Goal: Contribute content

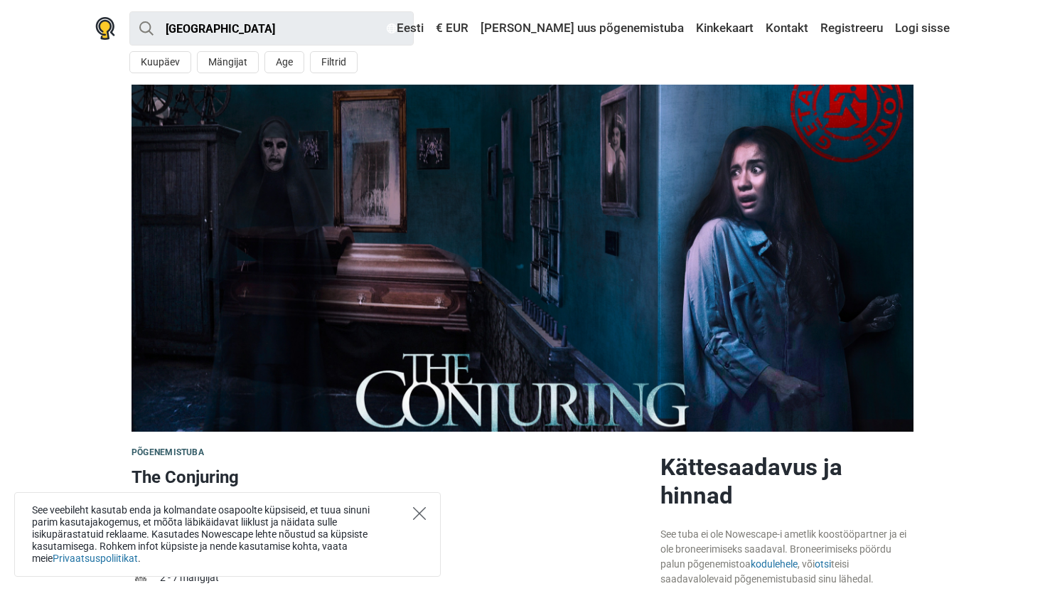
click at [413, 510] on icon "Close" at bounding box center [419, 513] width 13 height 13
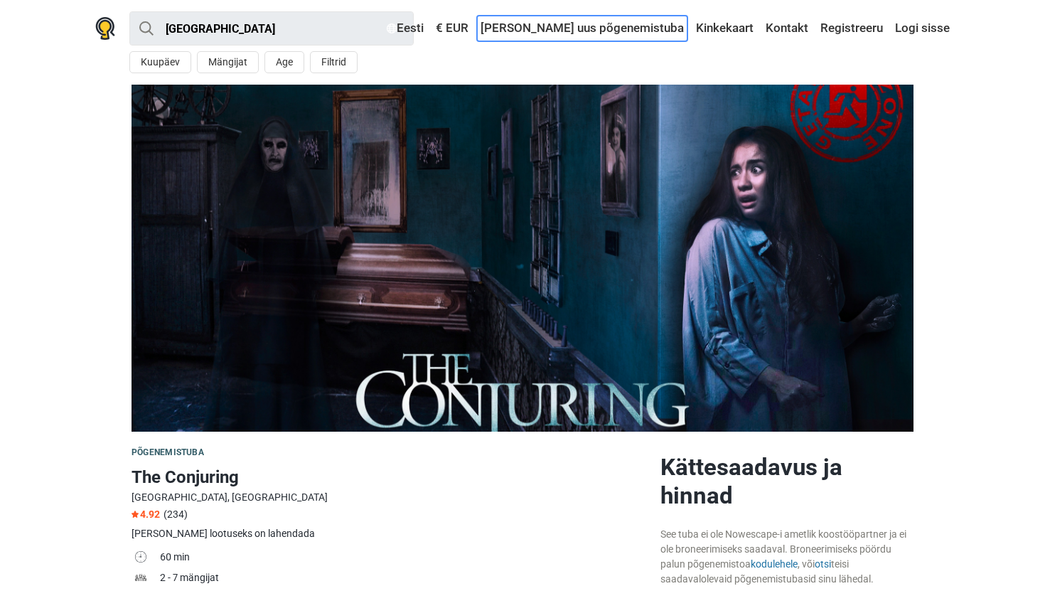
click at [630, 33] on link "[PERSON_NAME] uus põgenemistuba" at bounding box center [582, 29] width 210 height 26
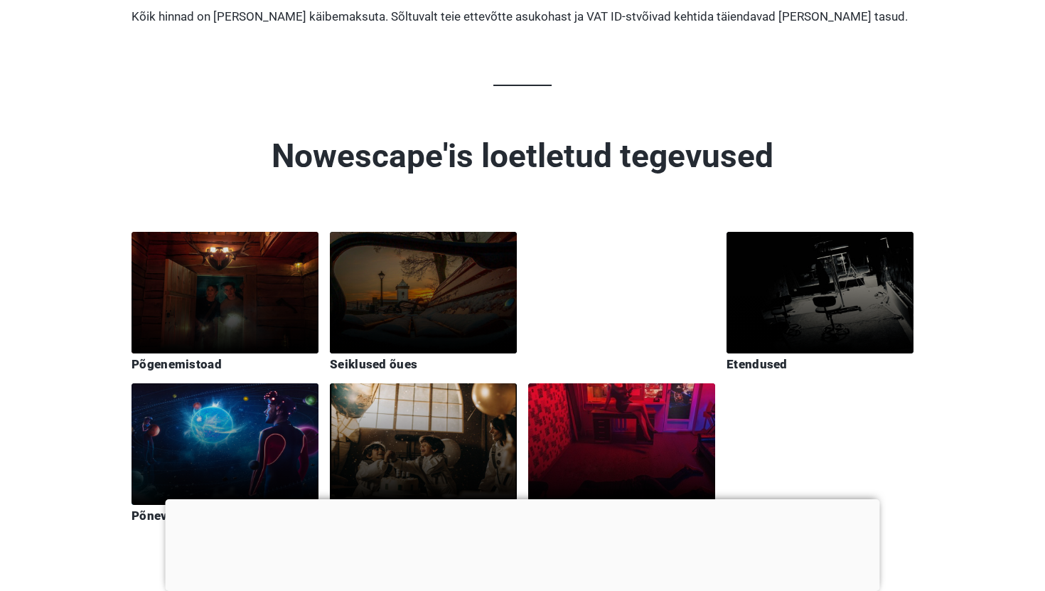
scroll to position [3059, 0]
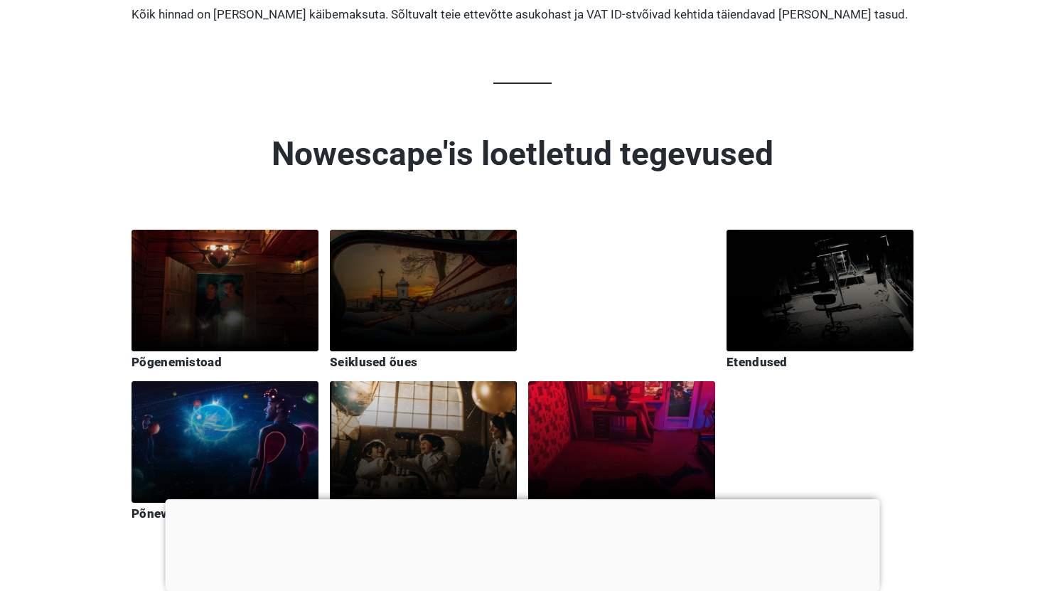
click at [271, 245] on div at bounding box center [224, 291] width 187 height 122
click at [162, 355] on div "Põgenemistoad" at bounding box center [224, 362] width 187 height 15
click at [177, 241] on div at bounding box center [224, 291] width 187 height 122
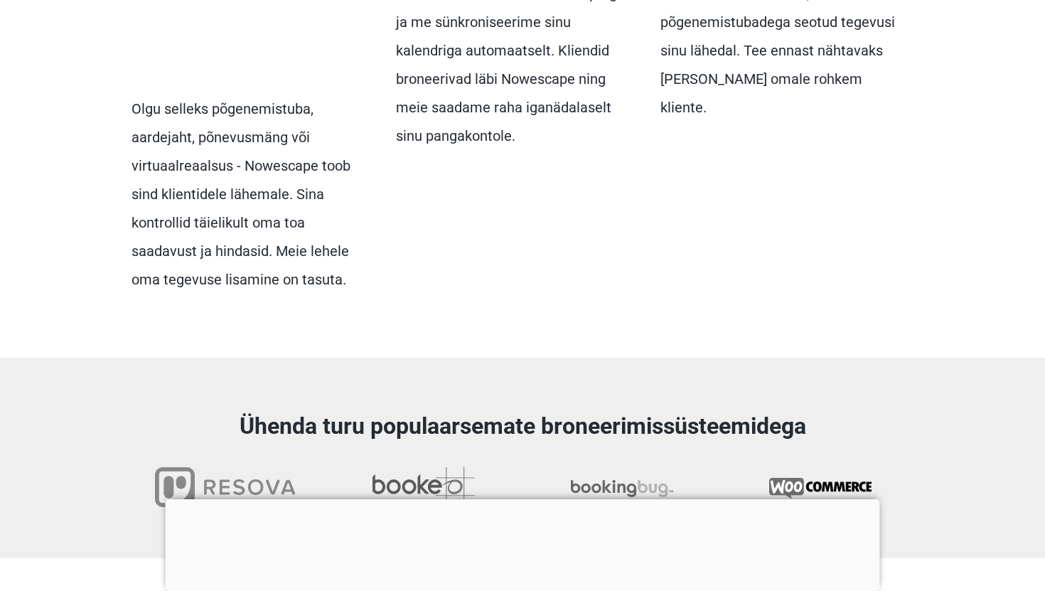
scroll to position [0, 0]
